Goal: Transaction & Acquisition: Purchase product/service

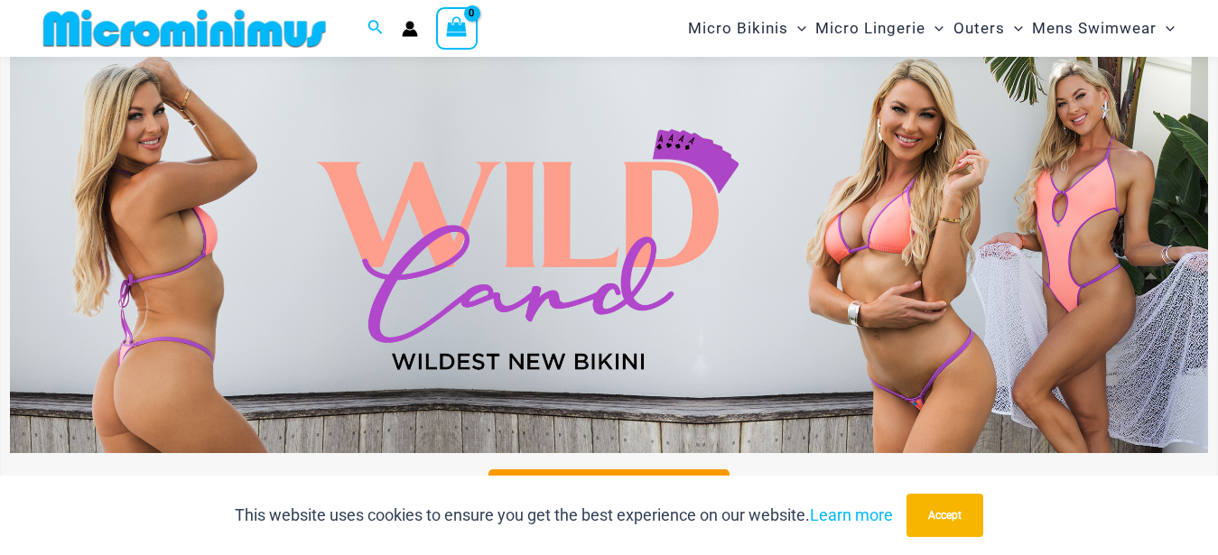
scroll to position [536, 0]
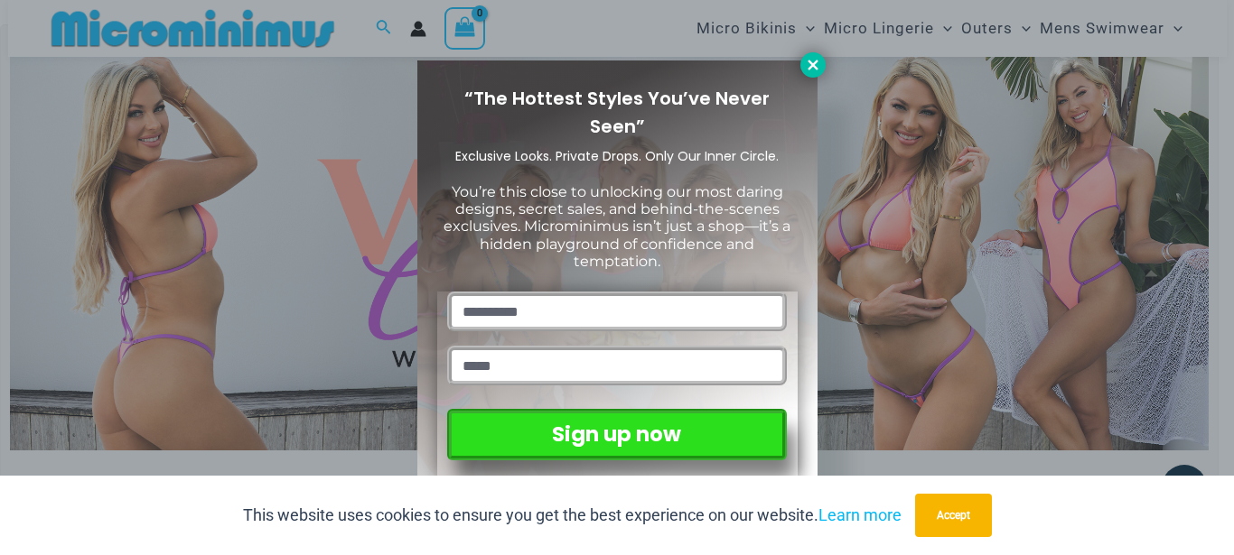
click at [818, 63] on icon at bounding box center [813, 65] width 16 height 16
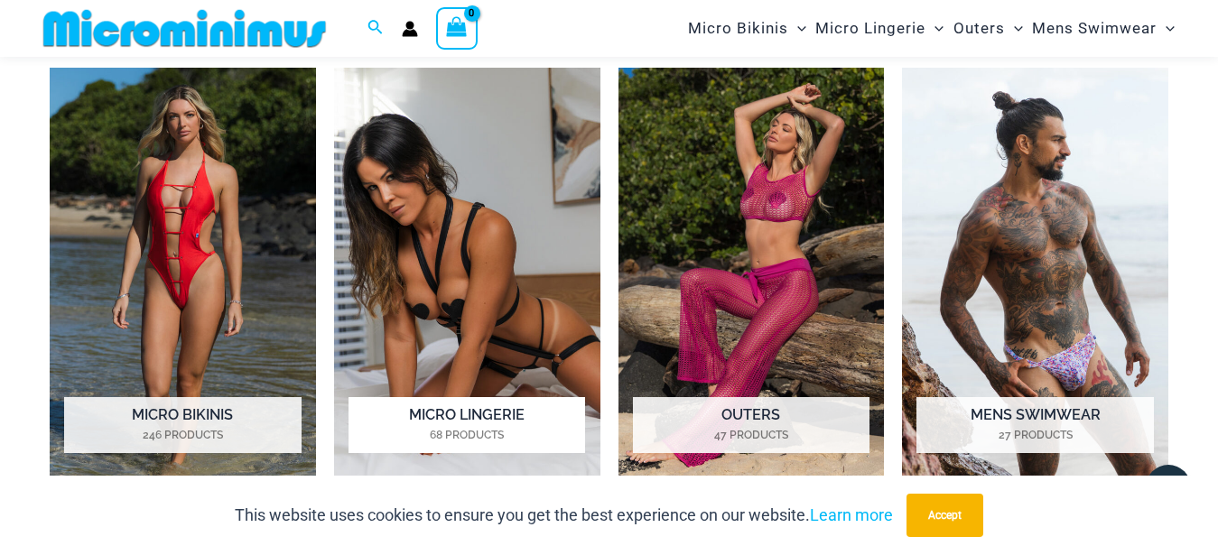
scroll to position [1273, 0]
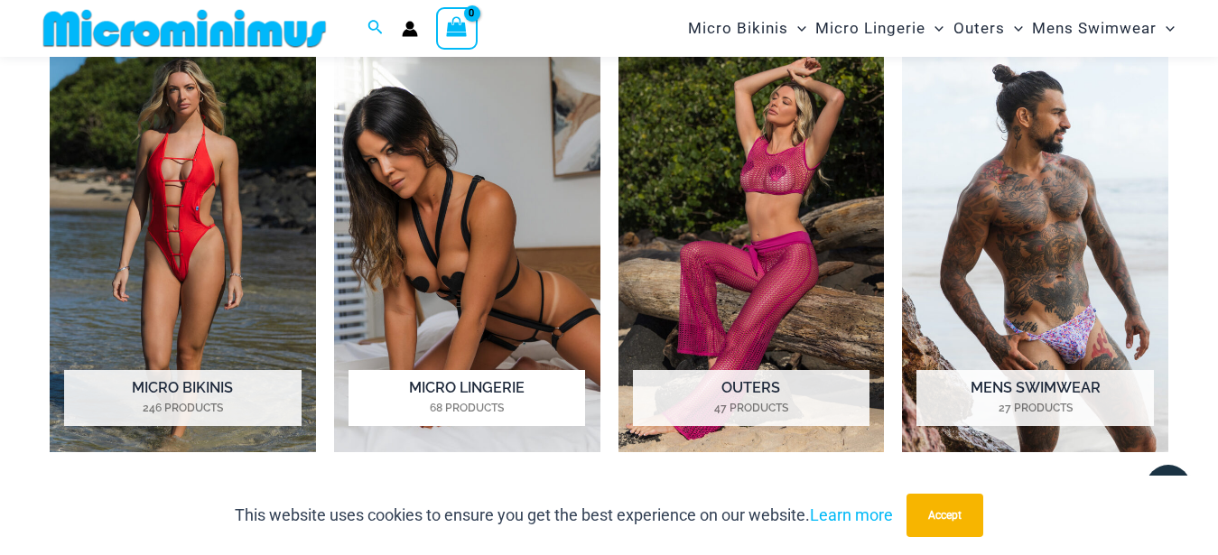
click at [490, 222] on img "Visit product category Micro Lingerie" at bounding box center [467, 247] width 266 height 413
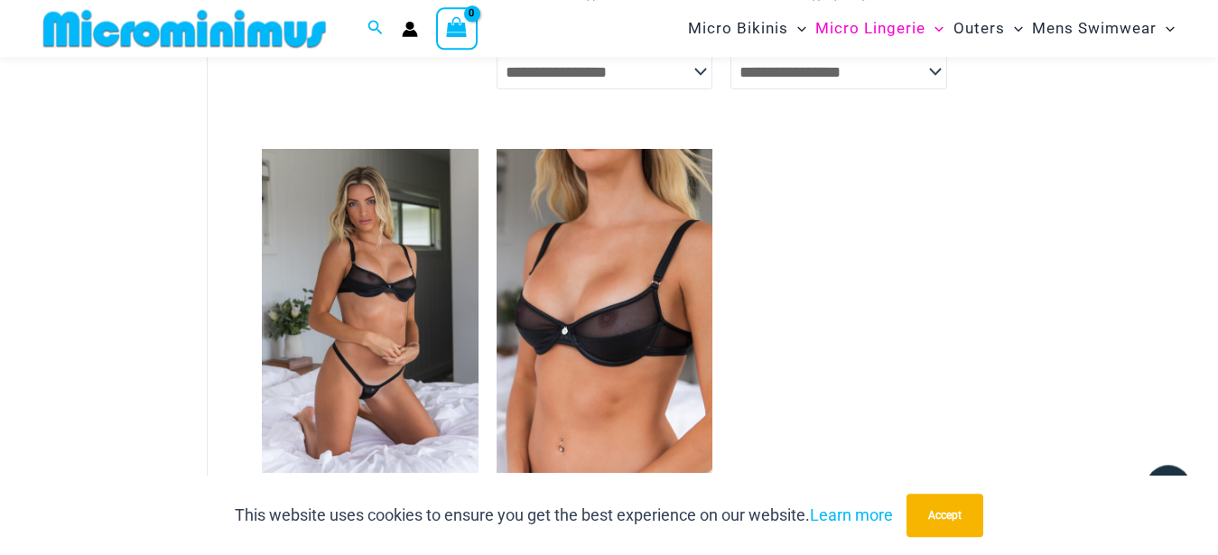
scroll to position [725, 0]
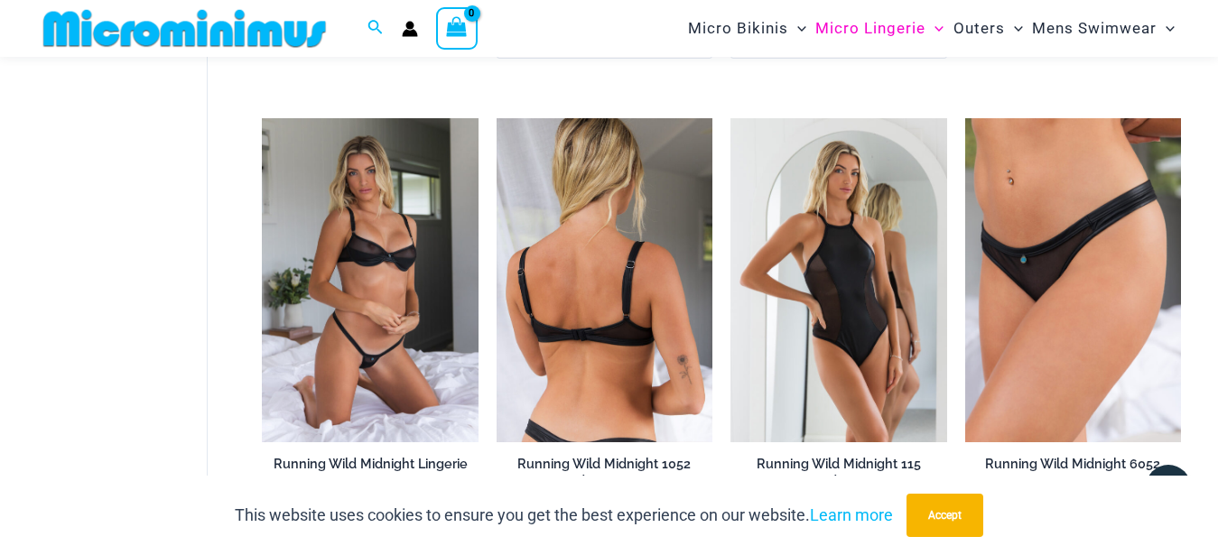
click at [551, 295] on img at bounding box center [605, 280] width 216 height 324
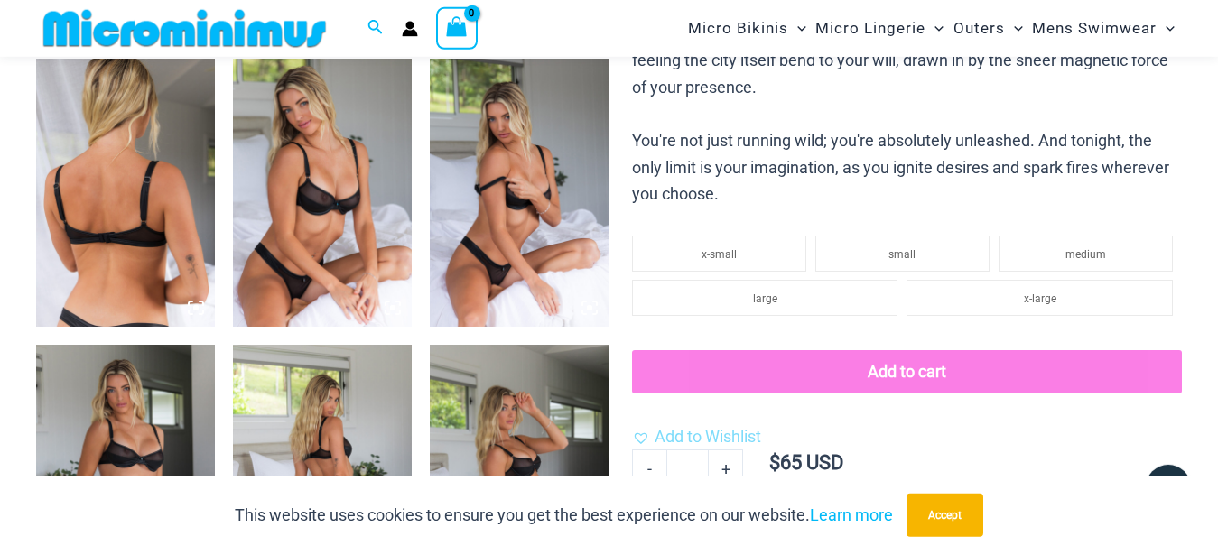
scroll to position [1089, 0]
